Goal: Task Accomplishment & Management: Manage account settings

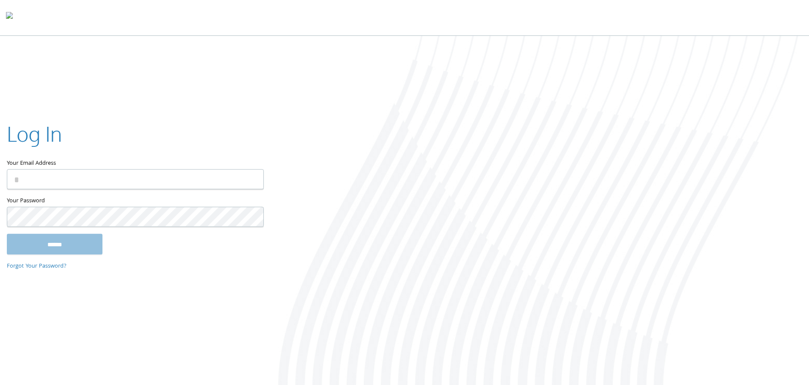
type input "**********"
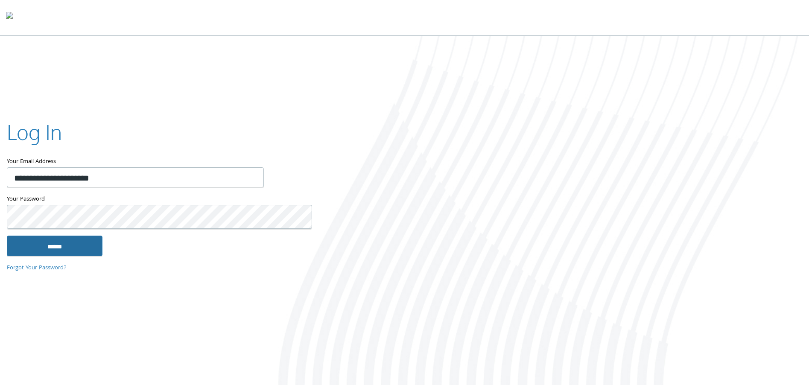
click at [70, 244] on input "******" at bounding box center [55, 246] width 96 height 20
